Goal: Information Seeking & Learning: Learn about a topic

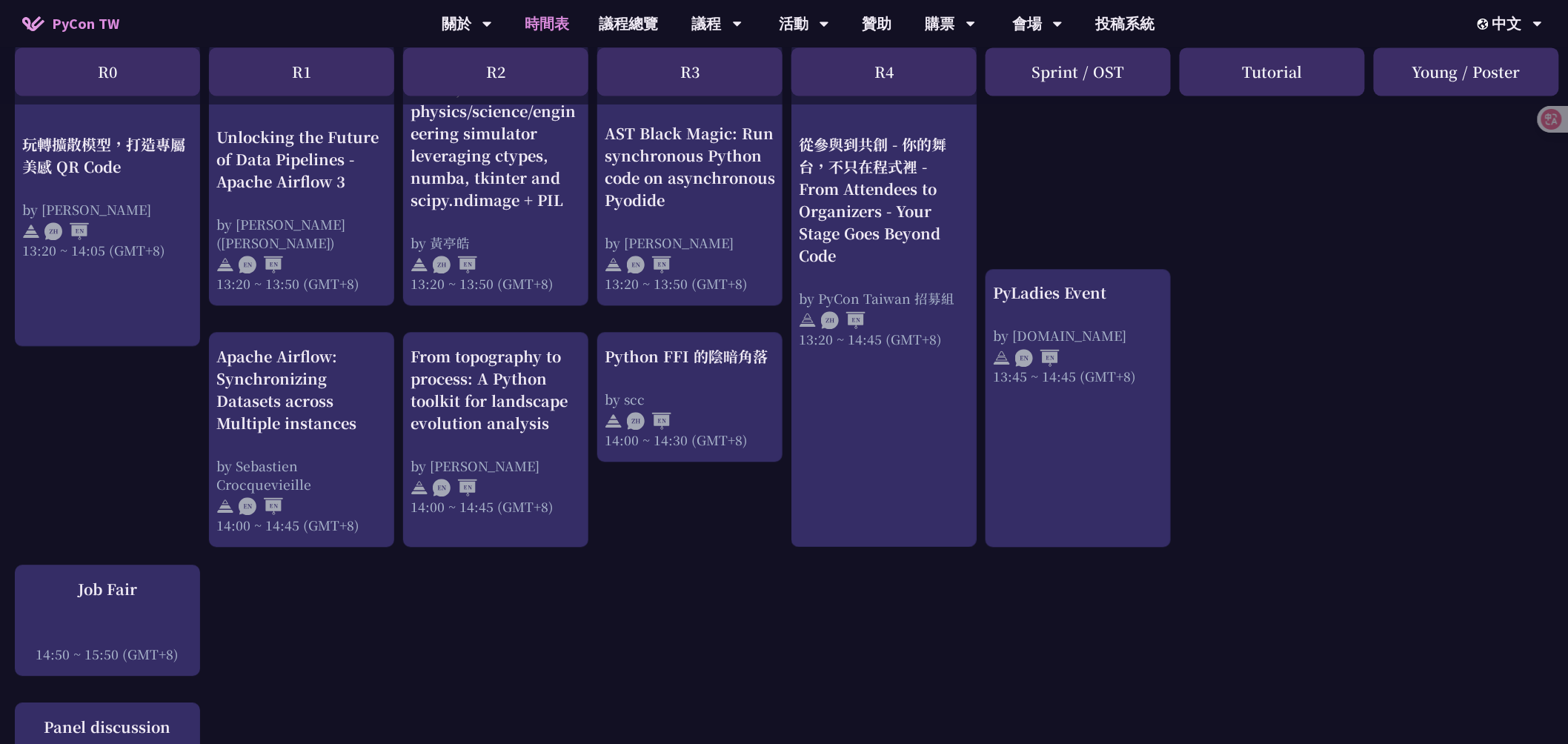
scroll to position [1729, 0]
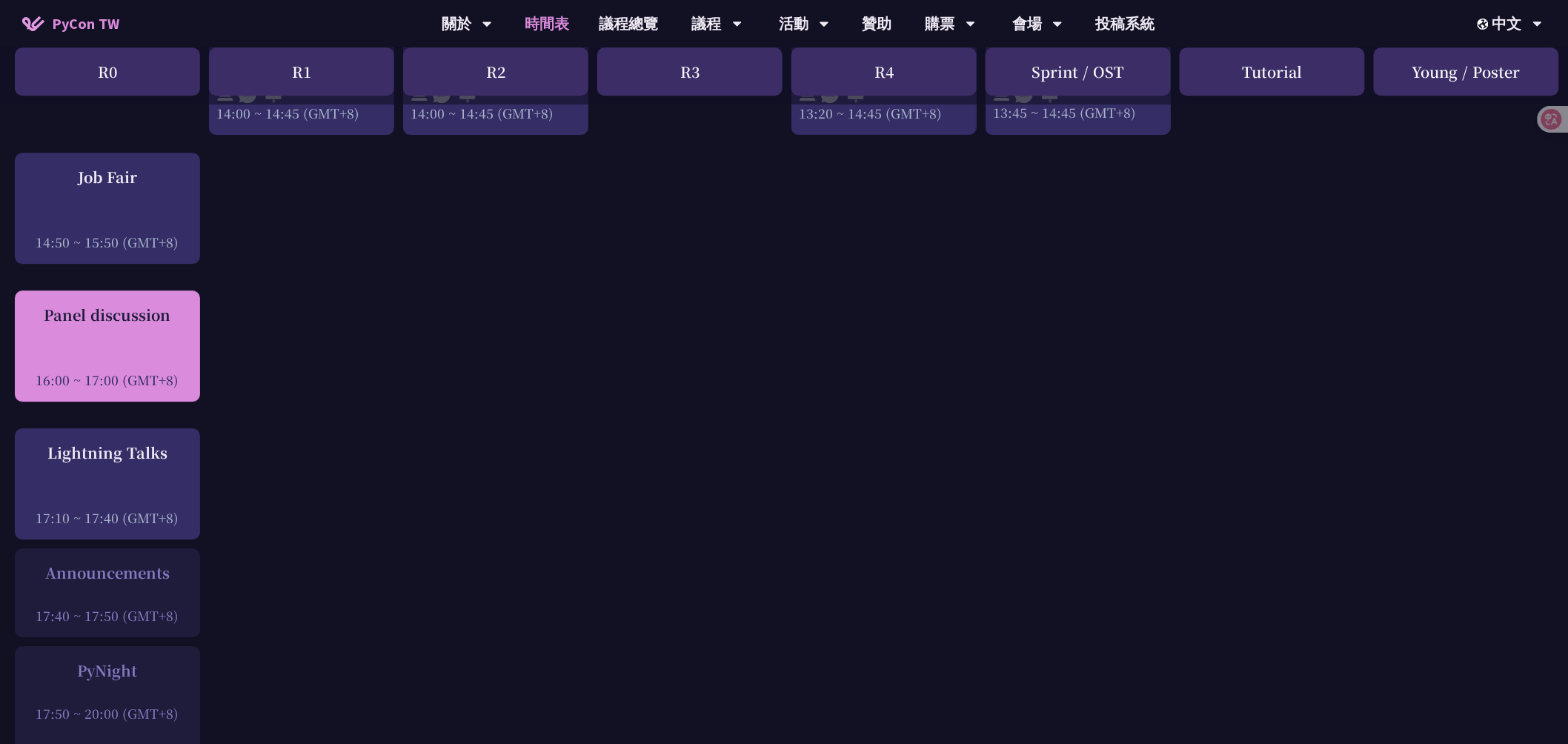
click at [99, 326] on div "Panel discussion 16:00 ~ 17:00 (GMT+8)" at bounding box center [107, 347] width 171 height 85
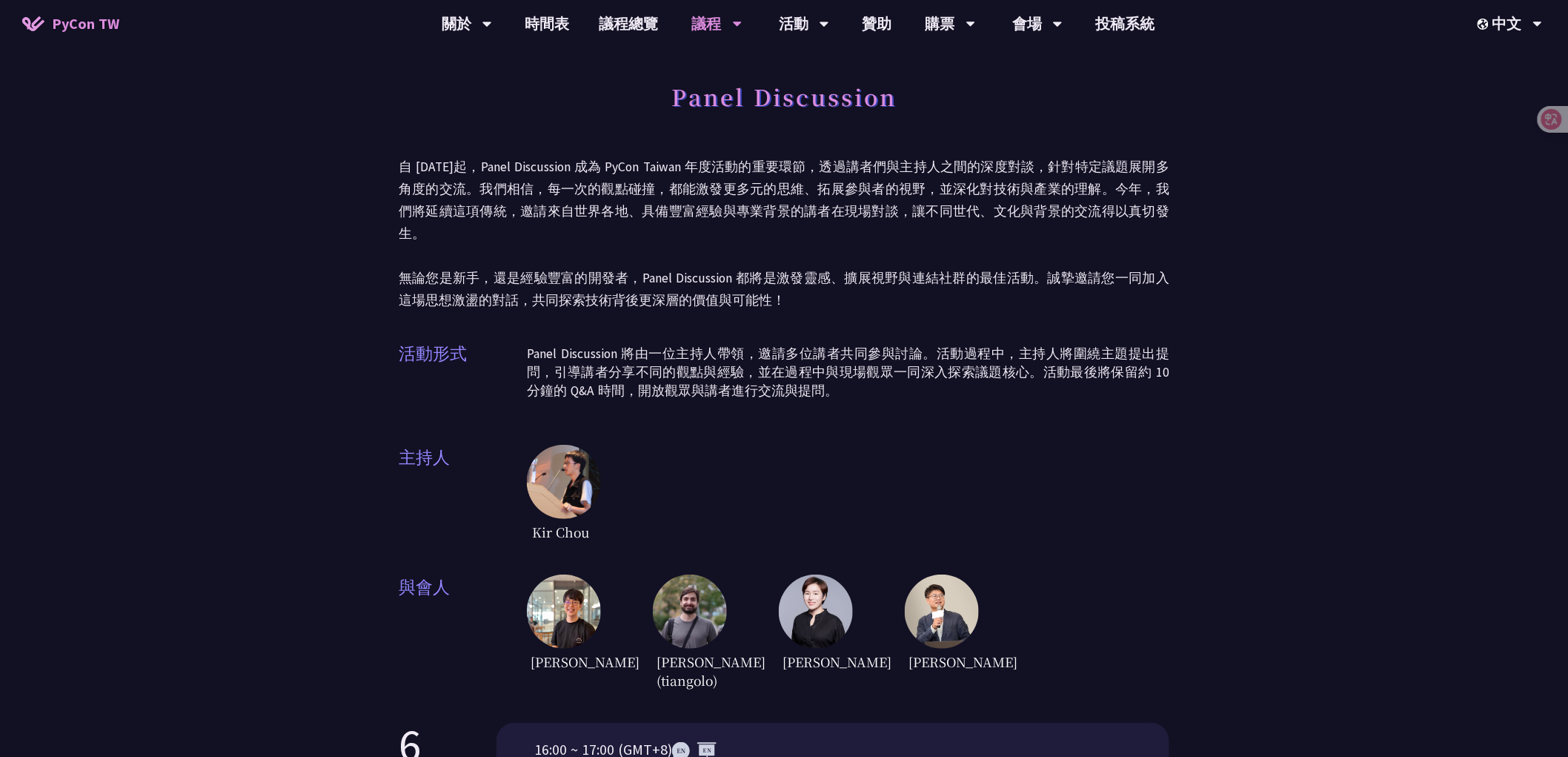
click at [776, 94] on h1 "Panel Discussion" at bounding box center [784, 96] width 225 height 45
copy div "Panel Discussion"
click at [979, 156] on p "自 [DATE]起，Panel Discussion 成為 PyCon Taiwan 年度活動的重要環節，透過講者們與主持人之間的深度對談，針對特定議題展開多…" at bounding box center [784, 233] width 771 height 156
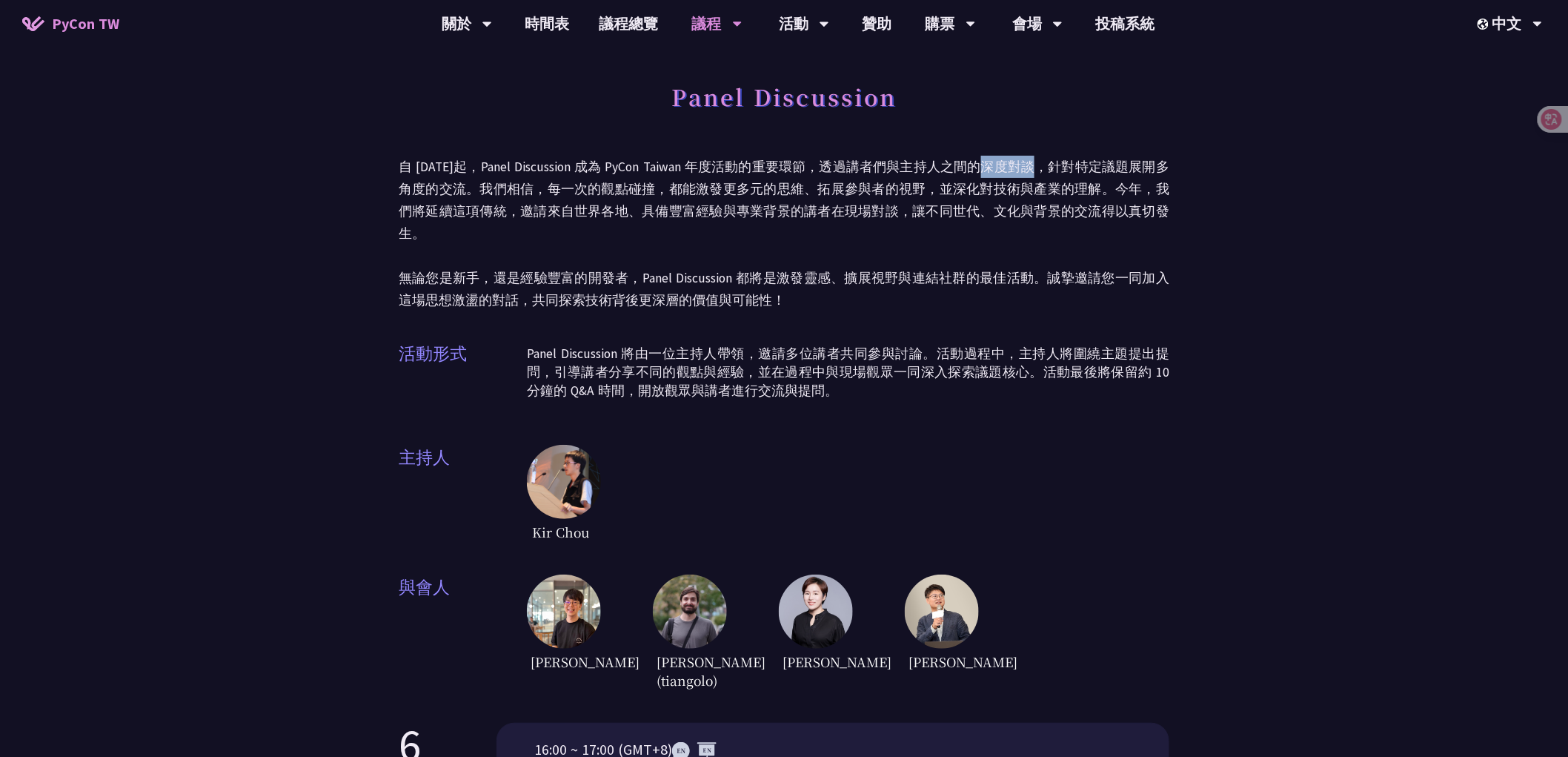
drag, startPoint x: 975, startPoint y: 168, endPoint x: 1021, endPoint y: 166, distance: 46.0
click at [1021, 166] on p "自 [DATE]起，Panel Discussion 成為 PyCon Taiwan 年度活動的重要環節，透過講者們與主持人之間的深度對談，針對特定議題展開多…" at bounding box center [784, 233] width 771 height 156
copy p "深度對談"
drag, startPoint x: 1165, startPoint y: 209, endPoint x: 1155, endPoint y: 209, distance: 10.0
click at [1161, 209] on p "自 [DATE]起，Panel Discussion 成為 PyCon Taiwan 年度活動的重要環節，透過講者們與主持人之間的深度對談，針對特定議題展開多…" at bounding box center [784, 233] width 771 height 156
